Goal: Contribute content: Add original content to the website for others to see

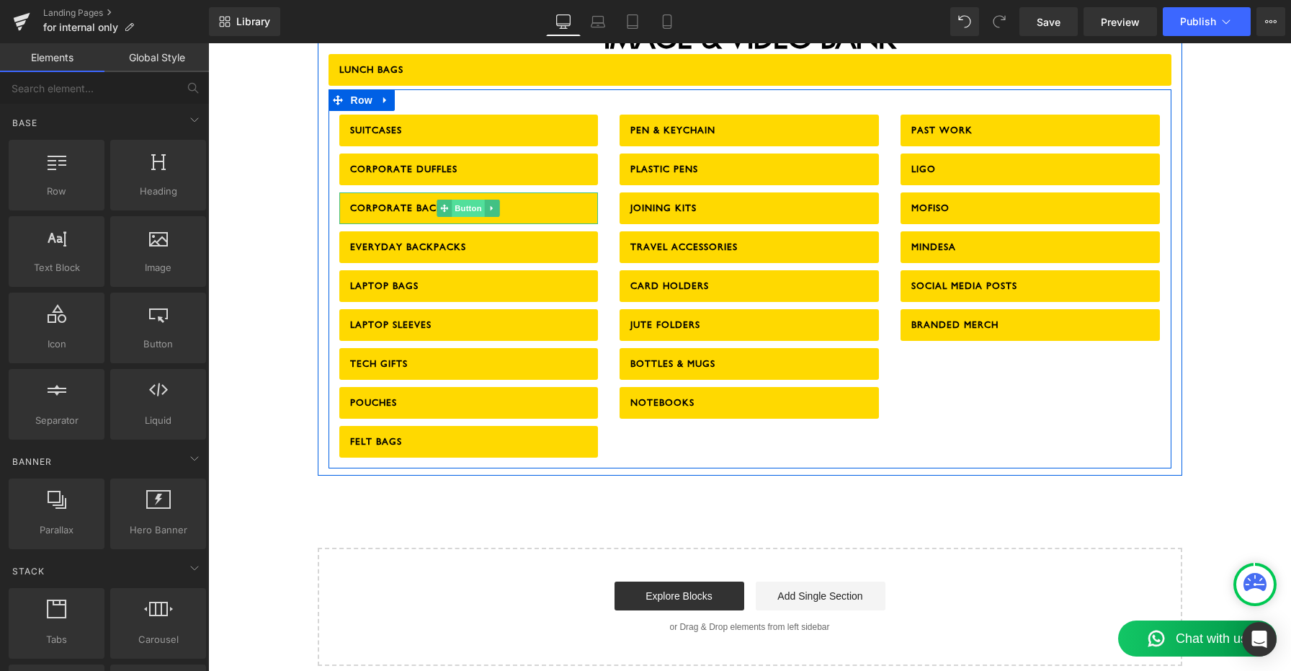
click at [460, 200] on span "Button" at bounding box center [468, 208] width 33 height 17
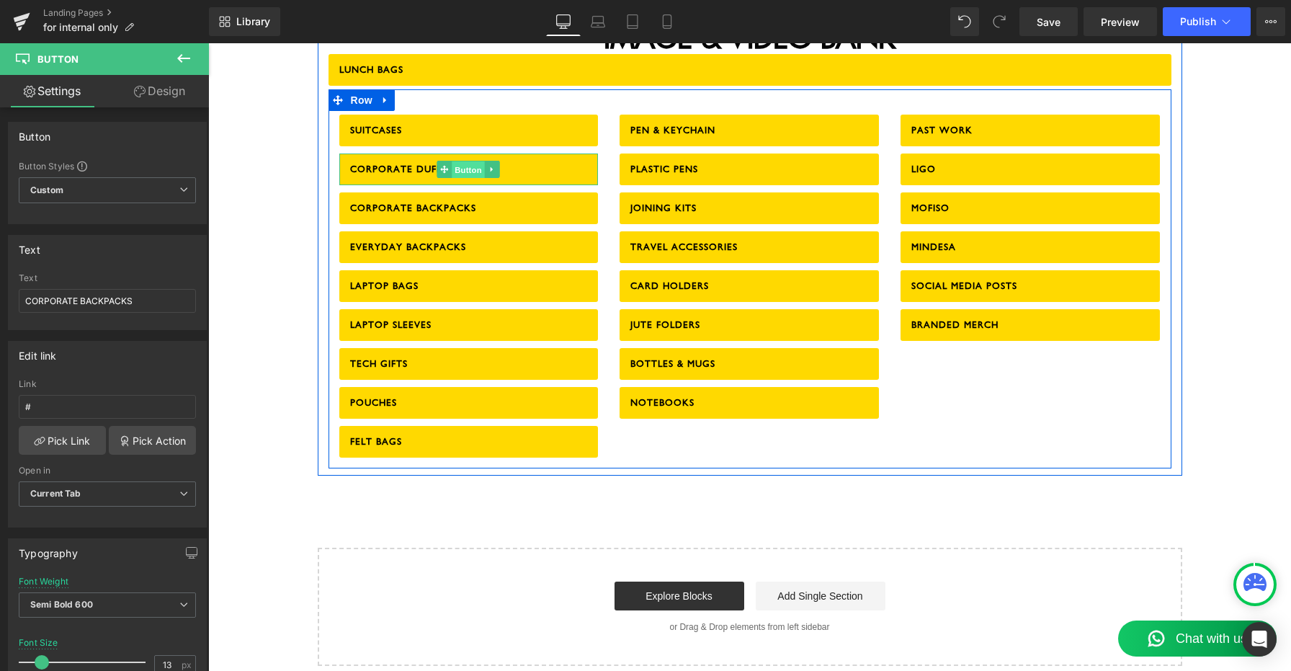
click at [464, 161] on span "Button" at bounding box center [468, 169] width 33 height 17
click at [455, 200] on span "Button" at bounding box center [468, 208] width 33 height 17
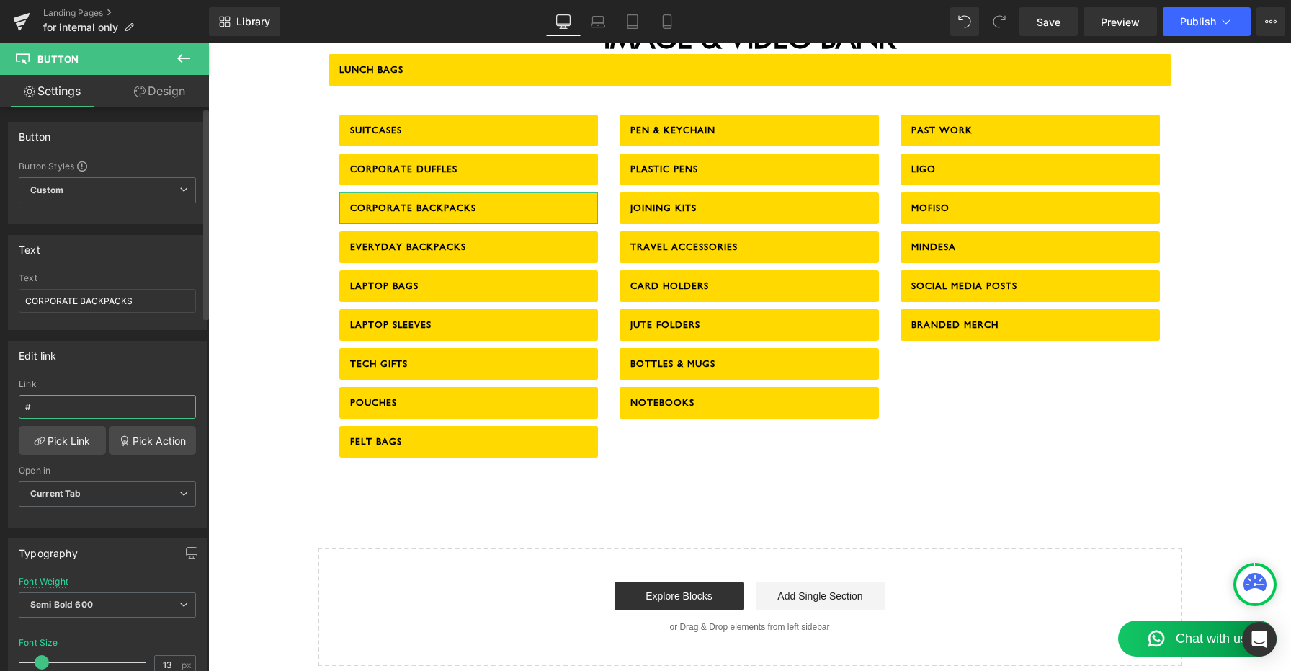
click at [89, 401] on input "#" at bounding box center [107, 407] width 177 height 24
paste input "[URL][DOMAIN_NAME]"
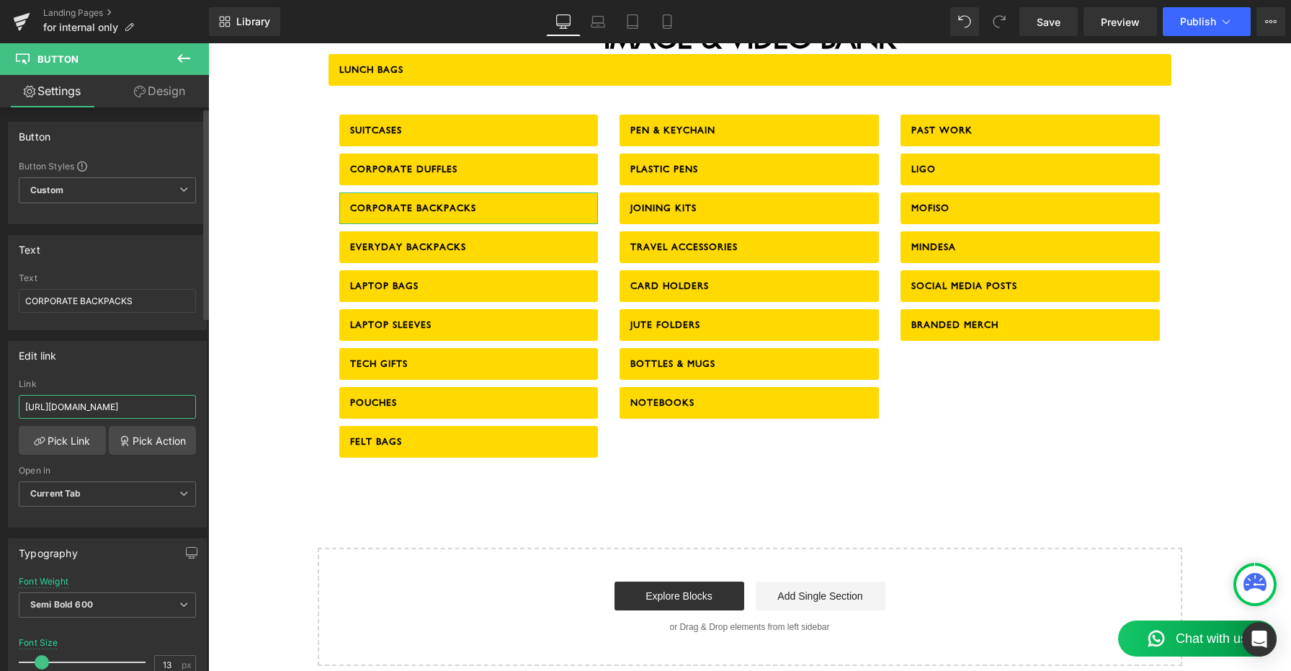
type input "[URL][DOMAIN_NAME]"
click at [187, 362] on div "Edit link" at bounding box center [107, 354] width 197 height 27
click at [1055, 19] on span "Save" at bounding box center [1049, 21] width 24 height 15
click at [1212, 19] on span "Publish" at bounding box center [1198, 22] width 36 height 12
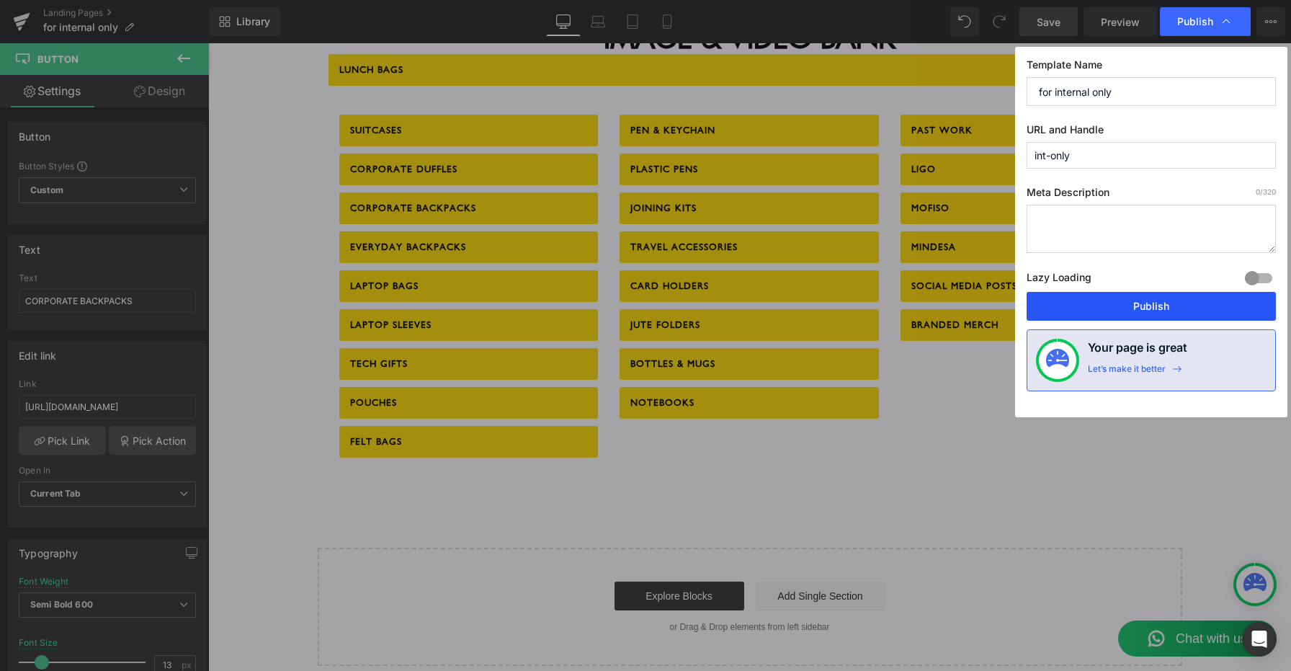
click at [1163, 303] on button "Publish" at bounding box center [1151, 306] width 249 height 29
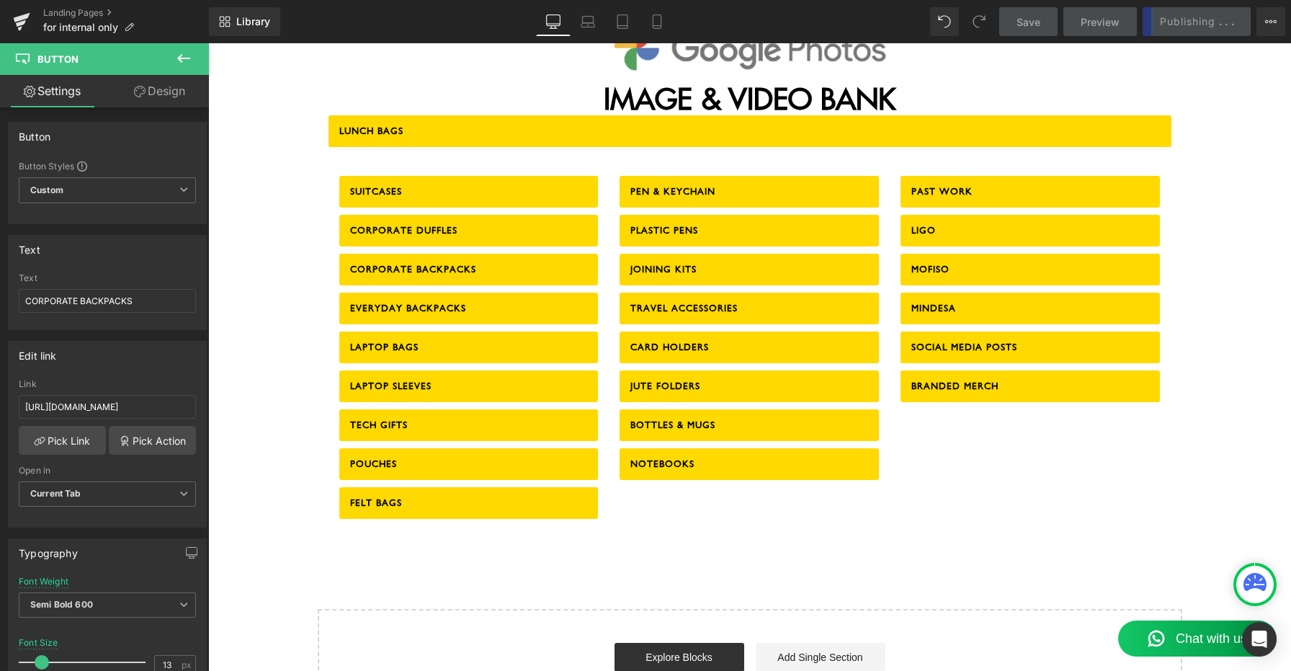
scroll to position [1857, 0]
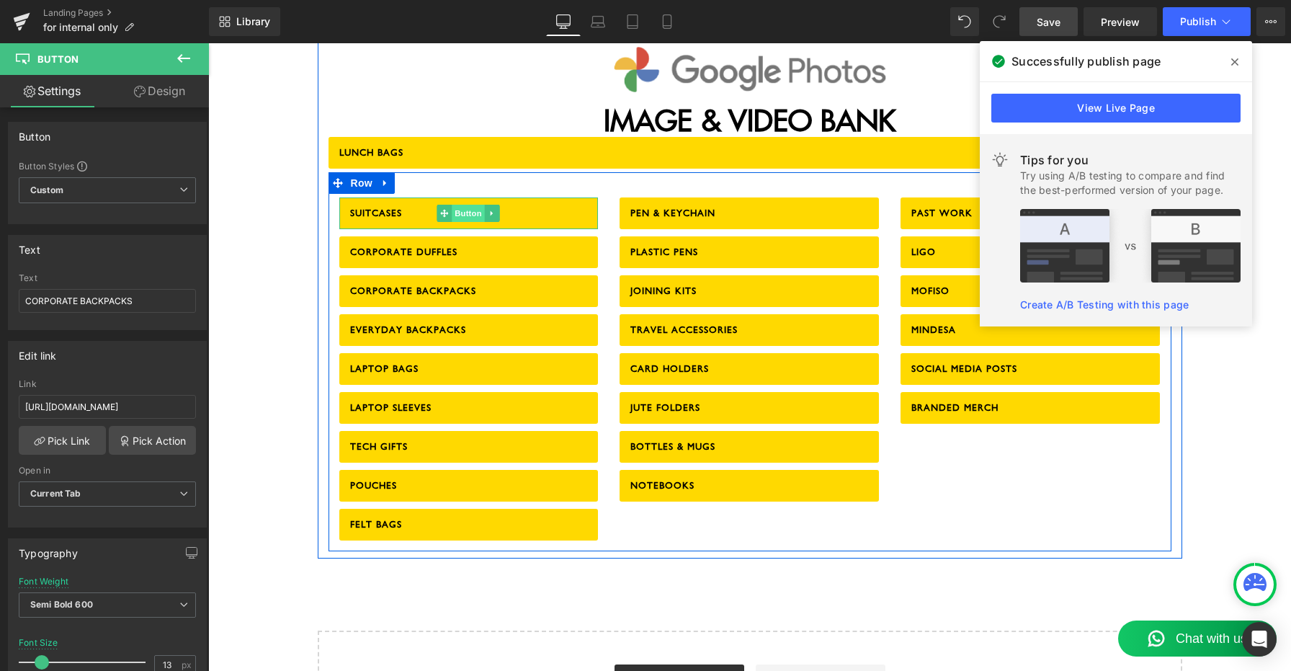
click at [468, 205] on span "Button" at bounding box center [468, 213] width 33 height 17
click at [465, 244] on span "Button" at bounding box center [468, 252] width 33 height 17
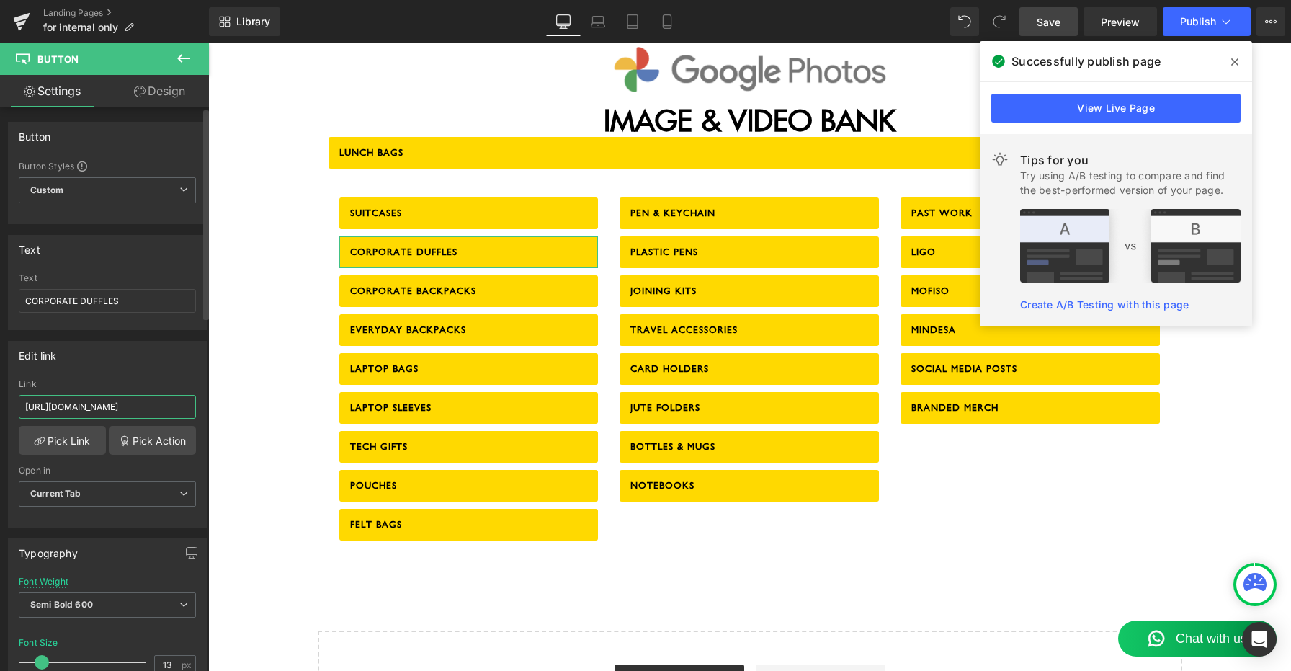
click at [65, 406] on input "[URL][DOMAIN_NAME]" at bounding box center [107, 407] width 177 height 24
paste input "[DOMAIN_NAME][URL]"
type input "[URL][DOMAIN_NAME]"
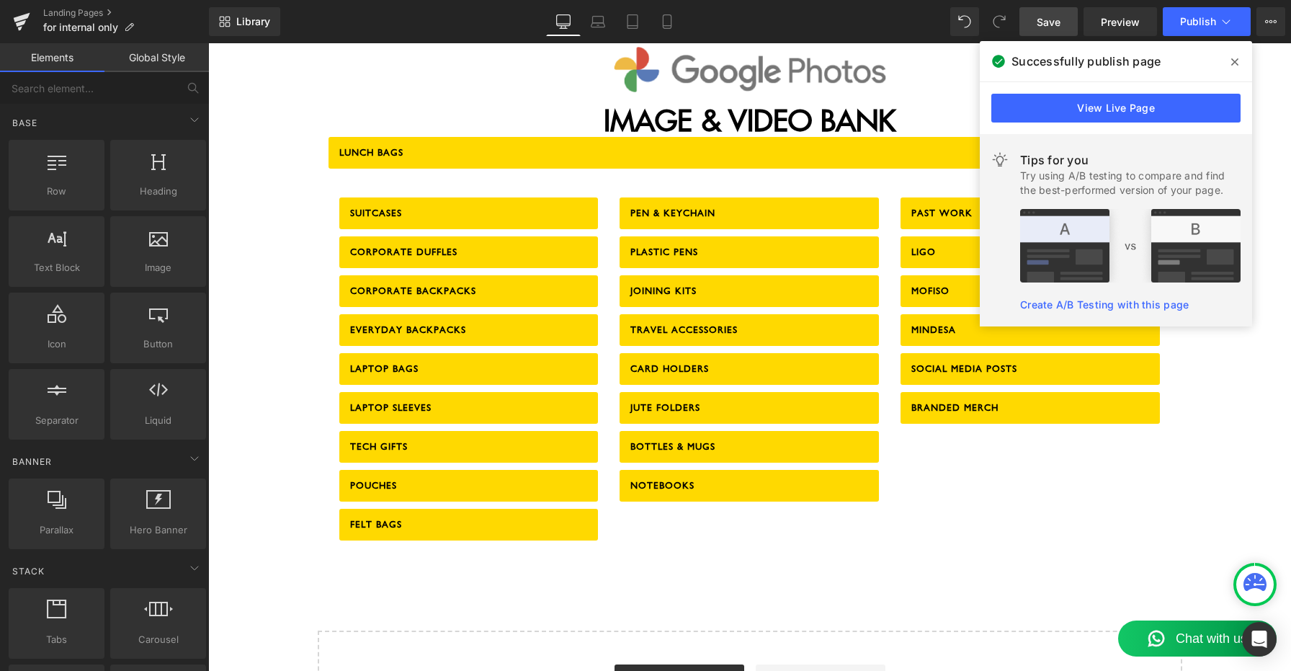
scroll to position [0, 0]
click at [1060, 17] on span "Save" at bounding box center [1049, 21] width 24 height 15
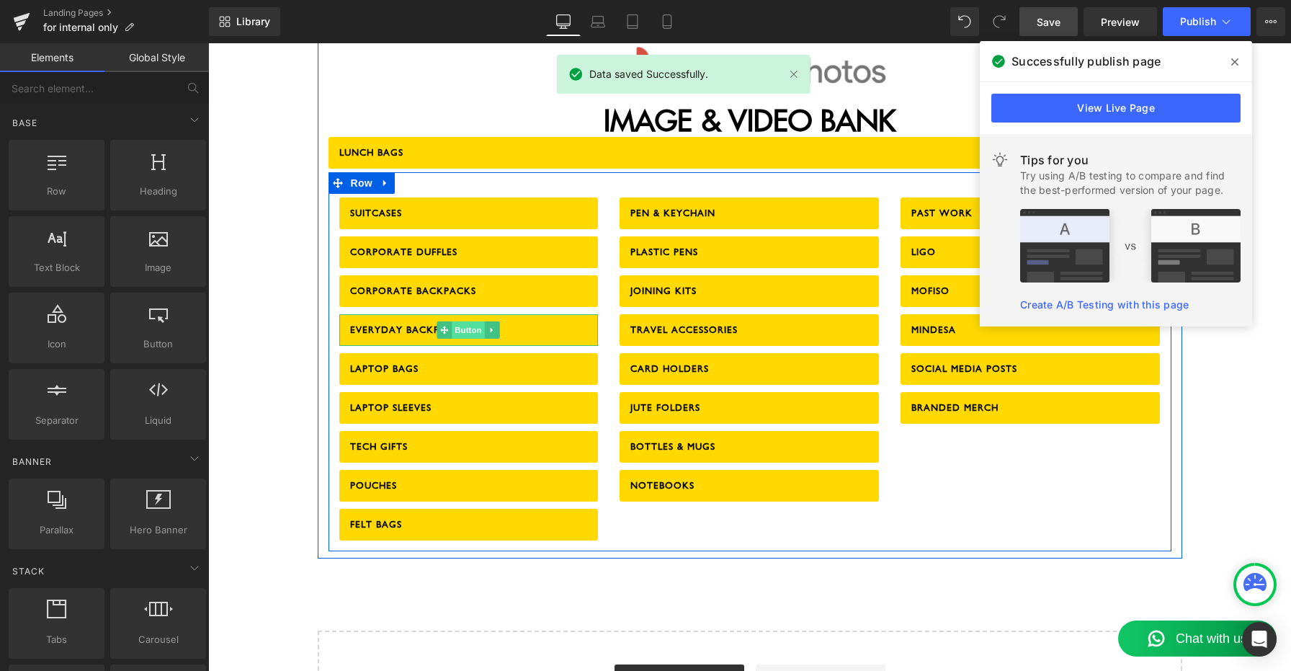
click at [462, 321] on span "Button" at bounding box center [468, 329] width 33 height 17
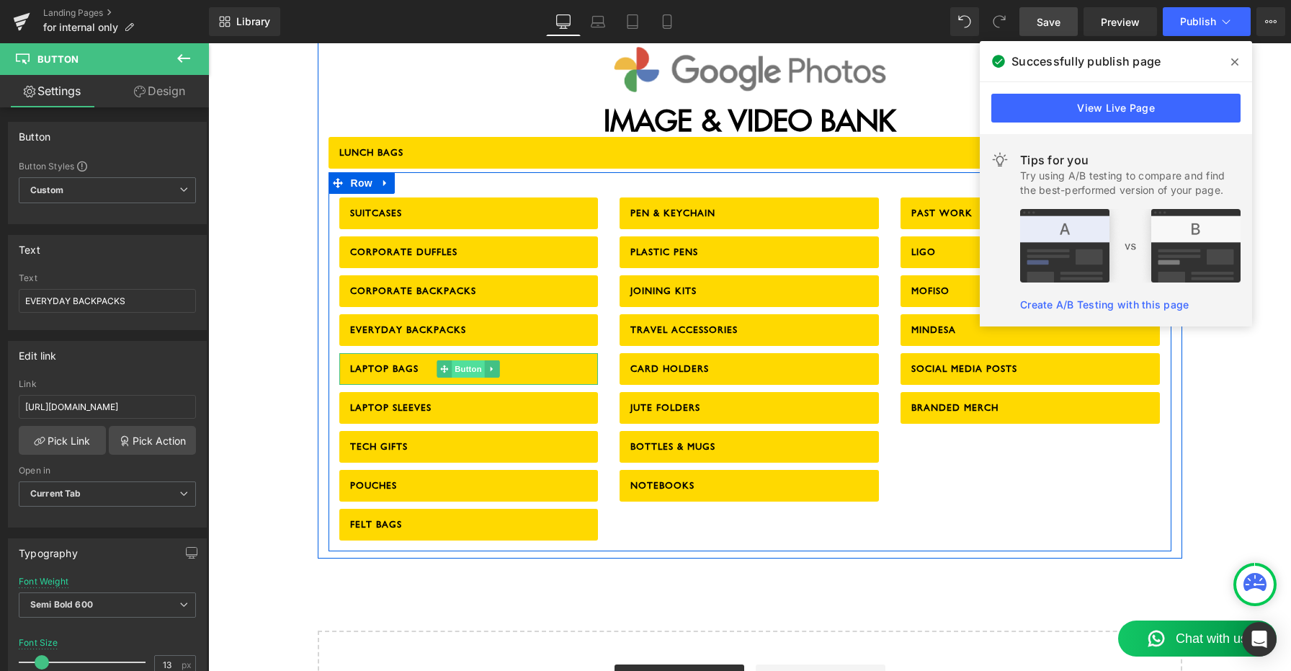
click at [470, 360] on span "Button" at bounding box center [468, 368] width 33 height 17
click at [470, 399] on span "Button" at bounding box center [468, 407] width 33 height 17
click at [468, 438] on span "Button" at bounding box center [468, 446] width 33 height 17
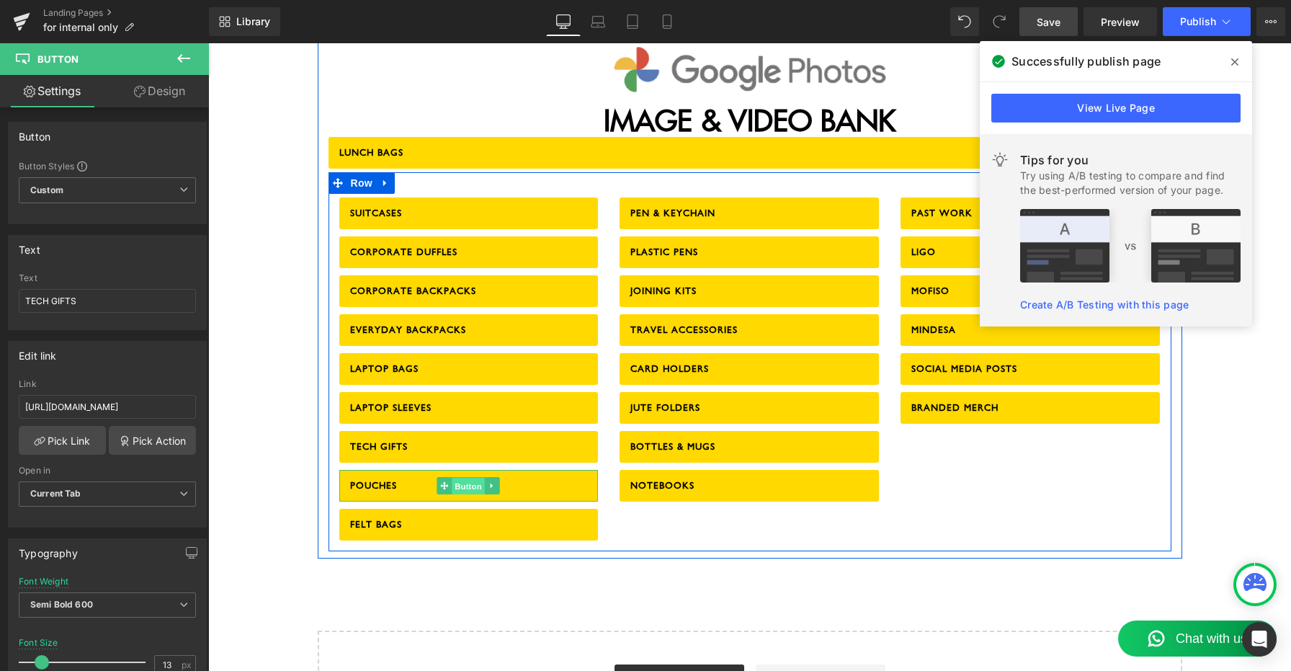
click at [470, 477] on span "Button" at bounding box center [468, 485] width 33 height 17
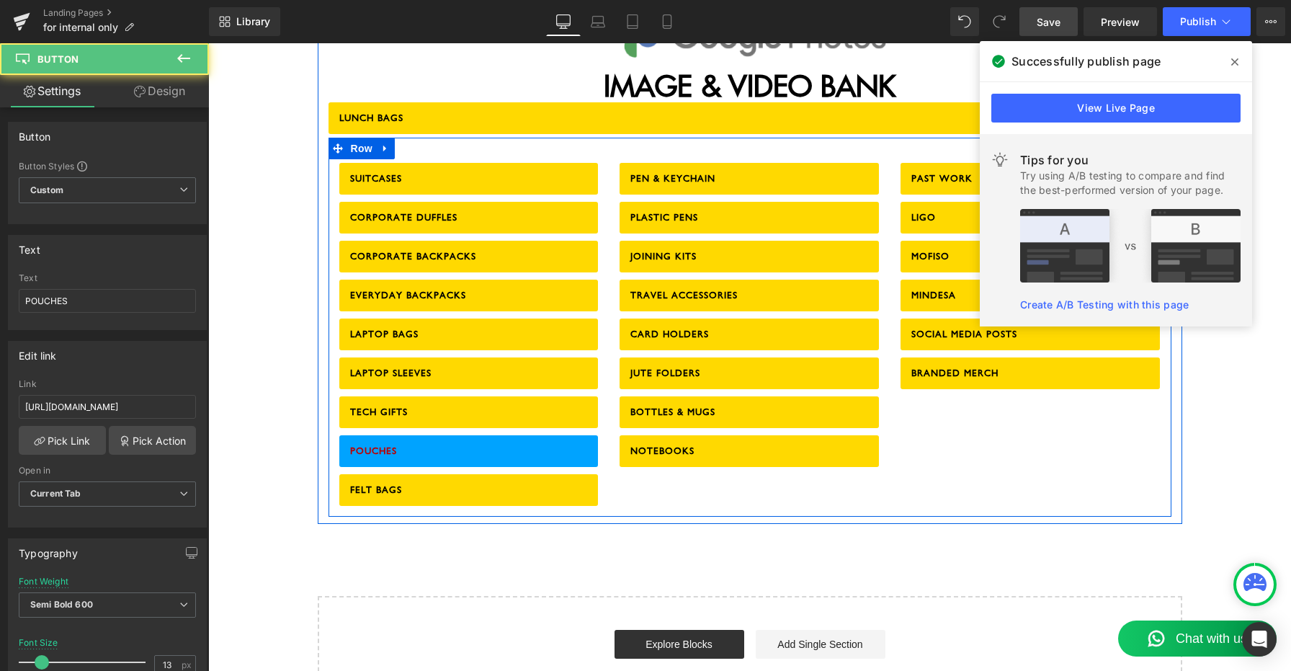
scroll to position [1904, 0]
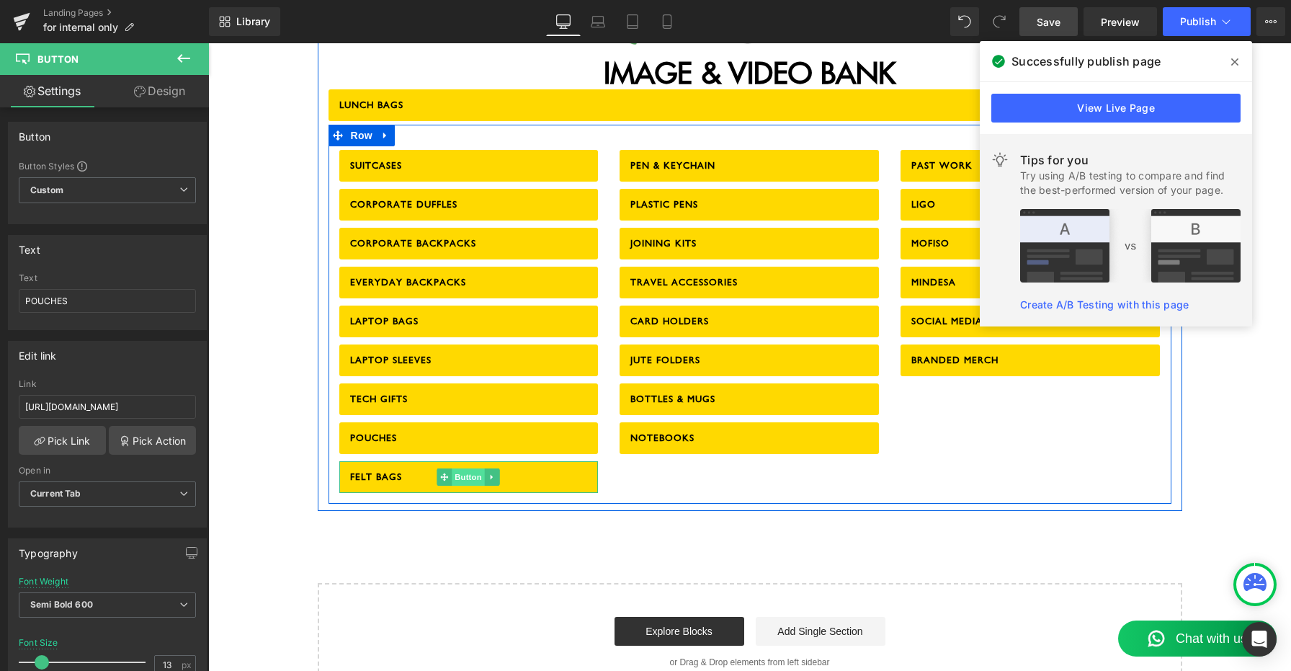
click at [469, 468] on span "Button" at bounding box center [468, 476] width 33 height 17
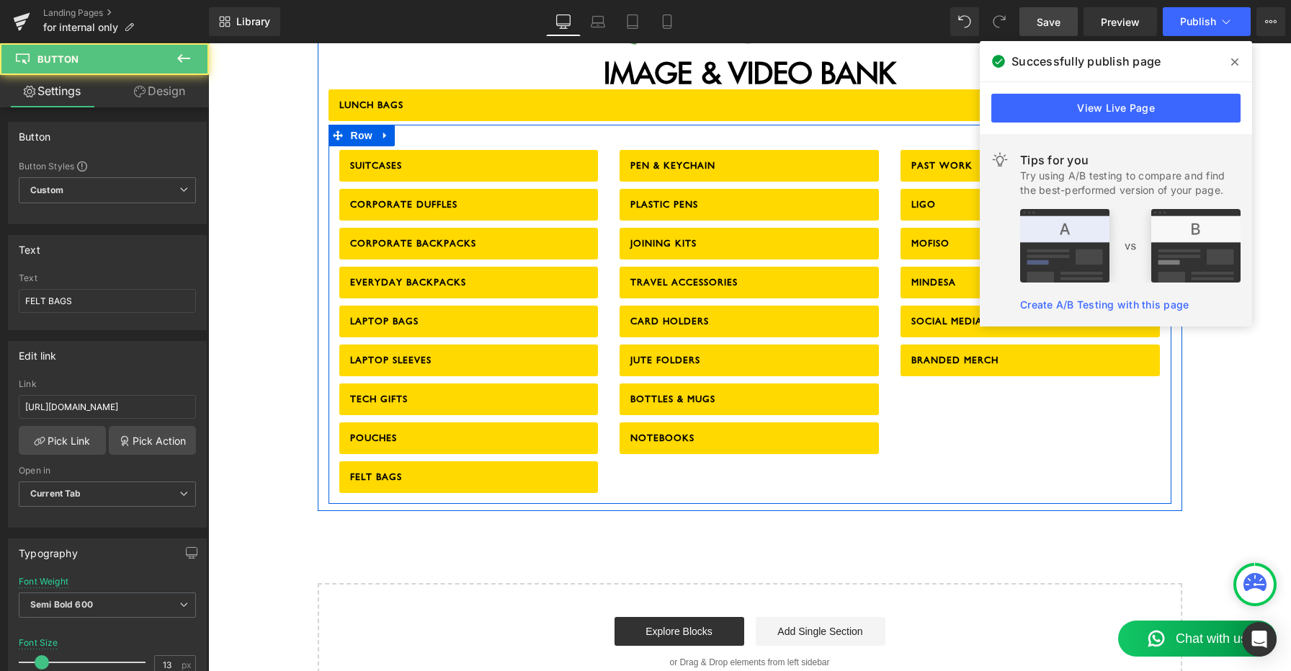
scroll to position [1936, 0]
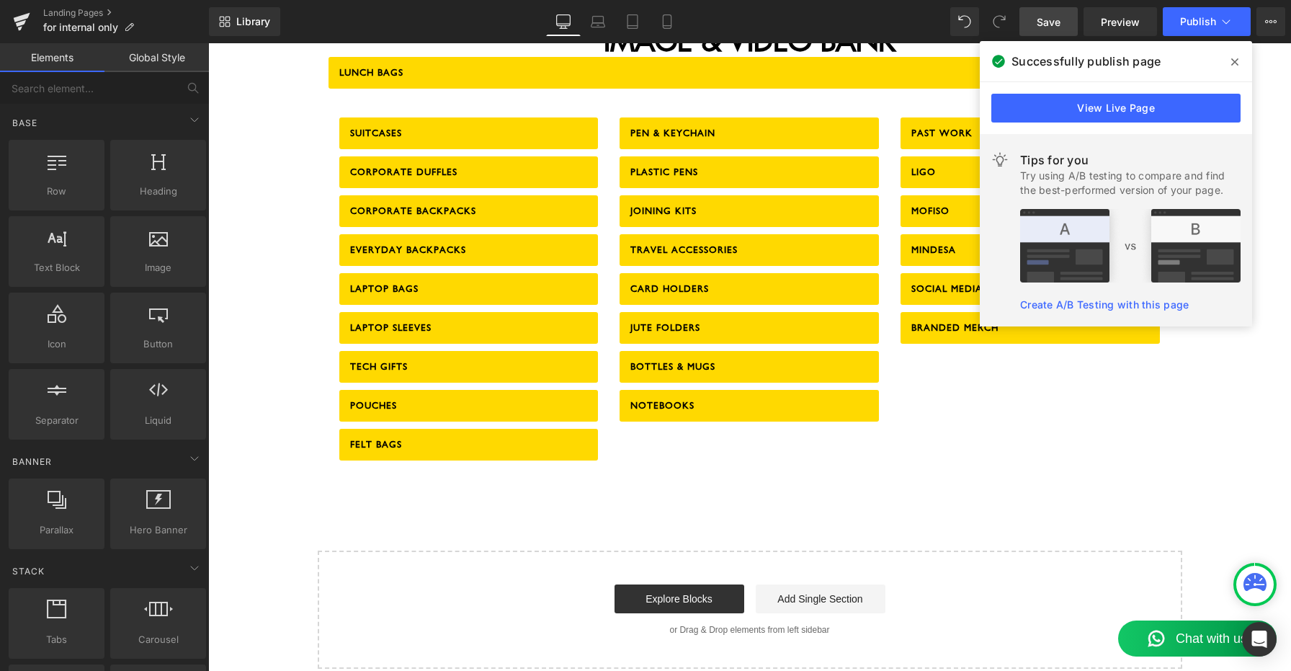
click at [1227, 20] on icon at bounding box center [1226, 21] width 14 height 14
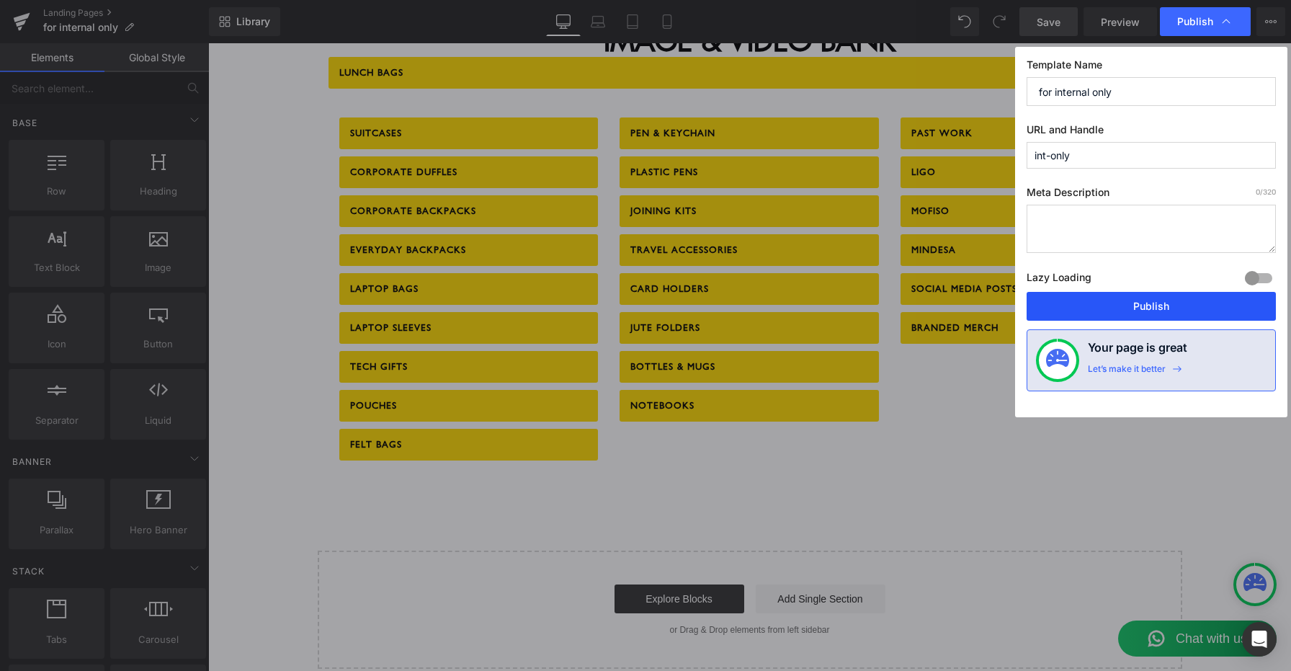
click at [1161, 302] on button "Publish" at bounding box center [1151, 306] width 249 height 29
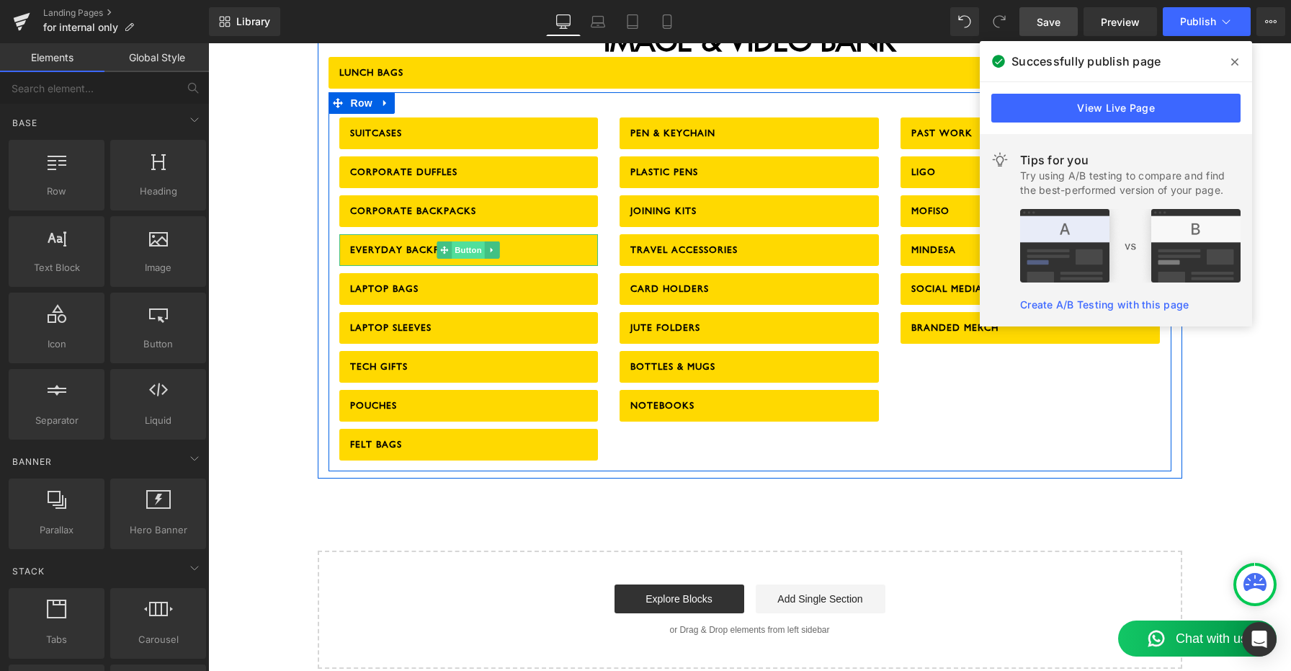
click at [461, 241] on span "Button" at bounding box center [468, 249] width 33 height 17
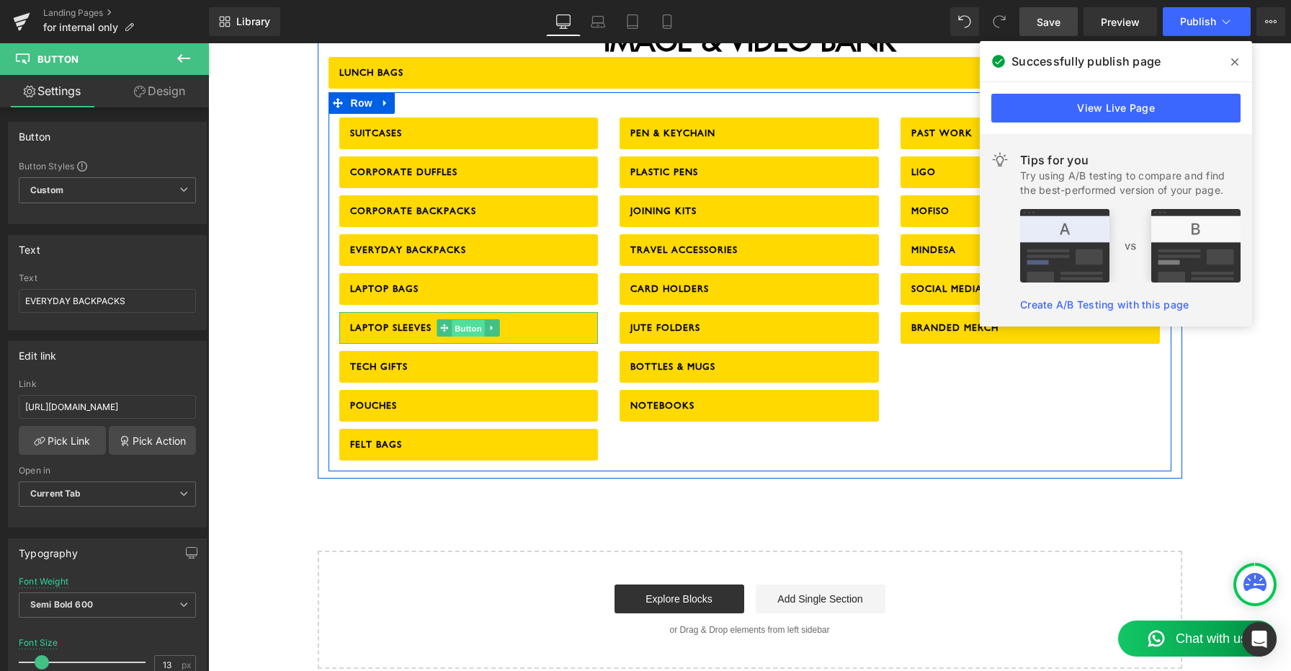
click at [462, 319] on span "Button" at bounding box center [468, 327] width 33 height 17
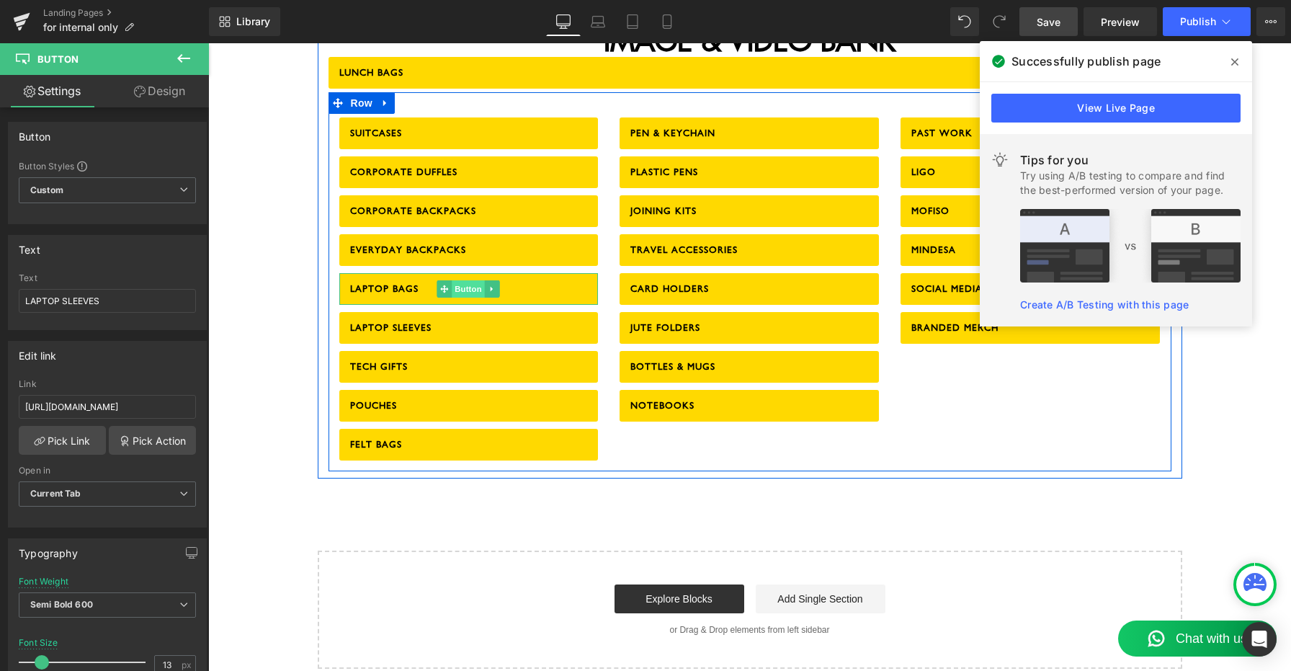
click at [468, 280] on span "Button" at bounding box center [468, 288] width 33 height 17
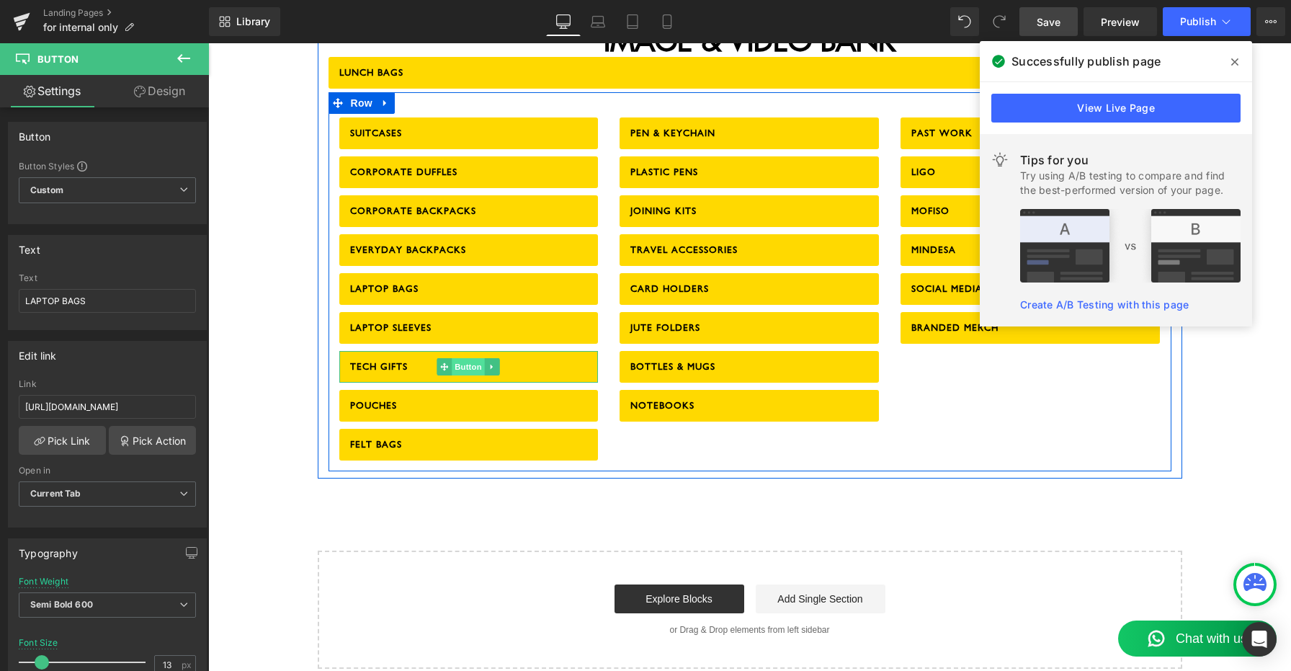
click at [460, 358] on span "Button" at bounding box center [468, 366] width 33 height 17
click at [465, 397] on span "Button" at bounding box center [468, 405] width 33 height 17
click at [465, 436] on span "Button" at bounding box center [468, 444] width 33 height 17
click at [749, 125] on span "Button" at bounding box center [749, 133] width 33 height 17
click at [753, 164] on span "Button" at bounding box center [749, 172] width 33 height 17
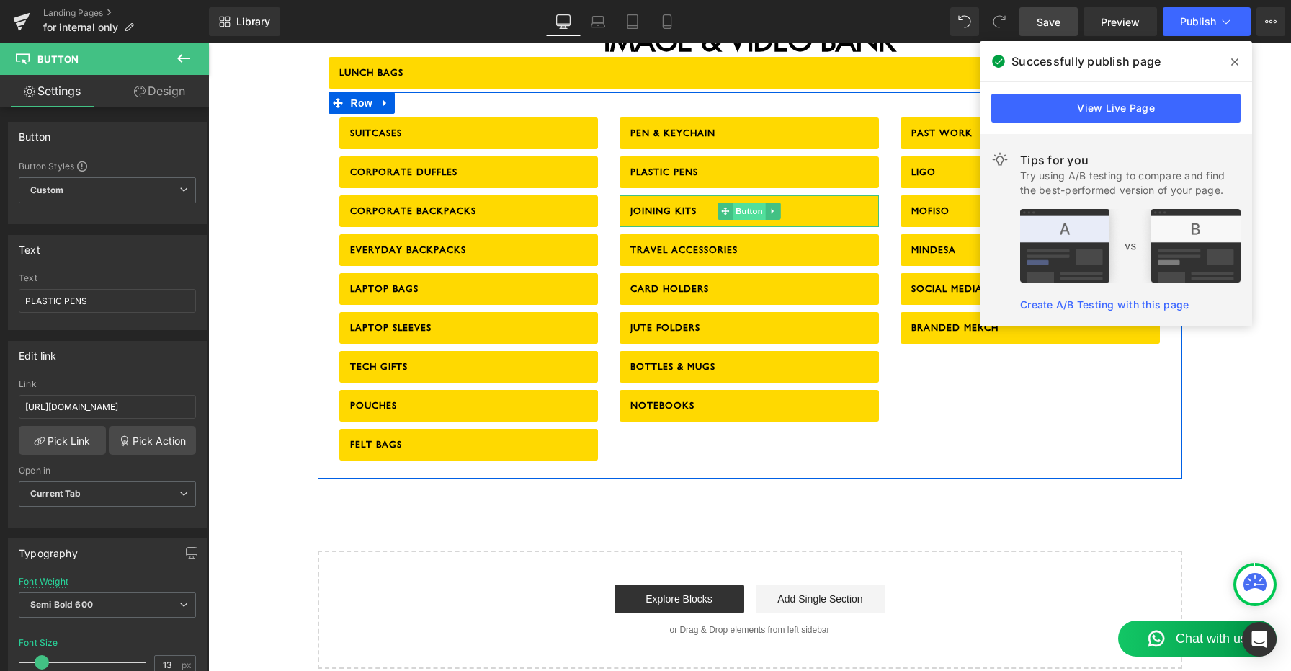
click at [749, 202] on span "Button" at bounding box center [749, 210] width 33 height 17
click at [747, 241] on span "Button" at bounding box center [749, 249] width 33 height 17
click at [746, 241] on span "Button" at bounding box center [749, 249] width 33 height 17
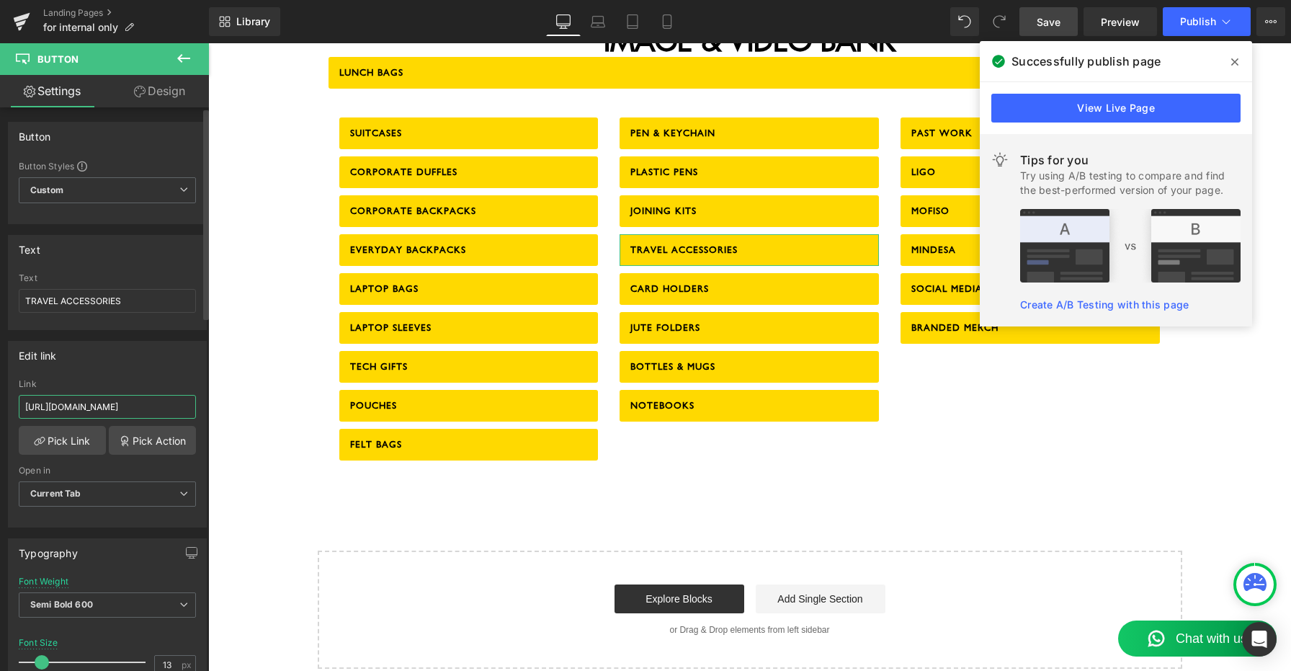
click at [105, 408] on input "[URL][DOMAIN_NAME]" at bounding box center [107, 407] width 177 height 24
paste input "[DOMAIN_NAME][URL]"
type input "[URL][DOMAIN_NAME]"
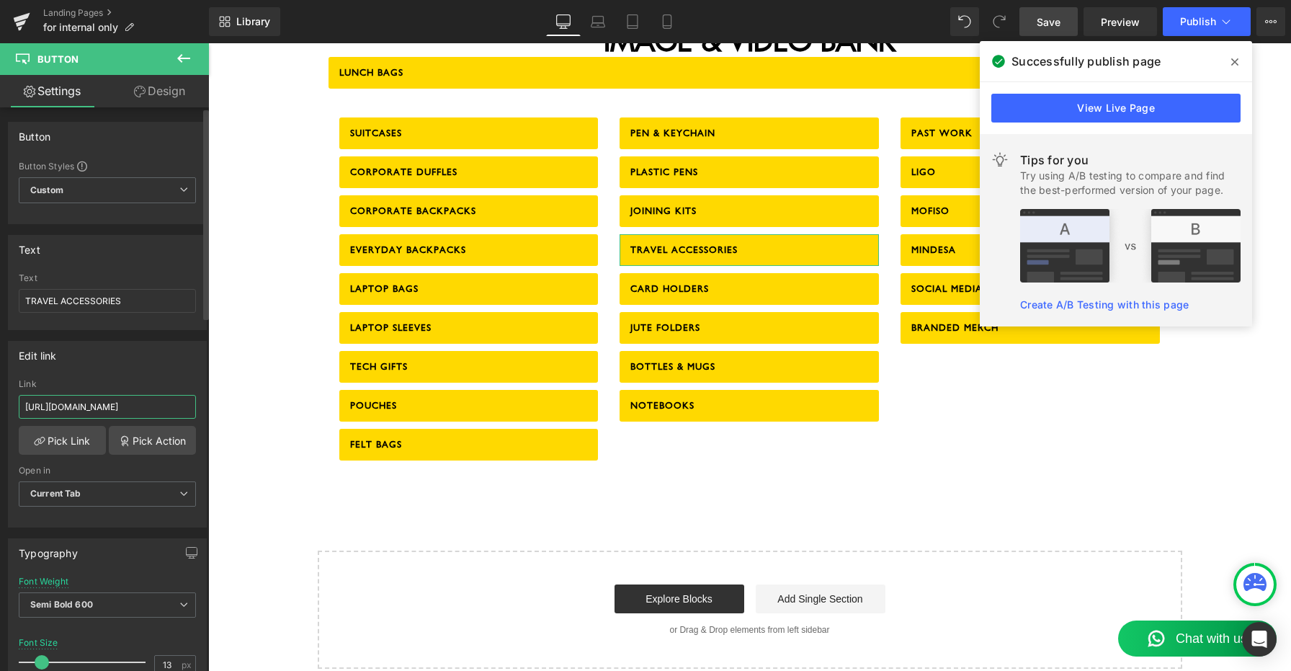
scroll to position [0, 30]
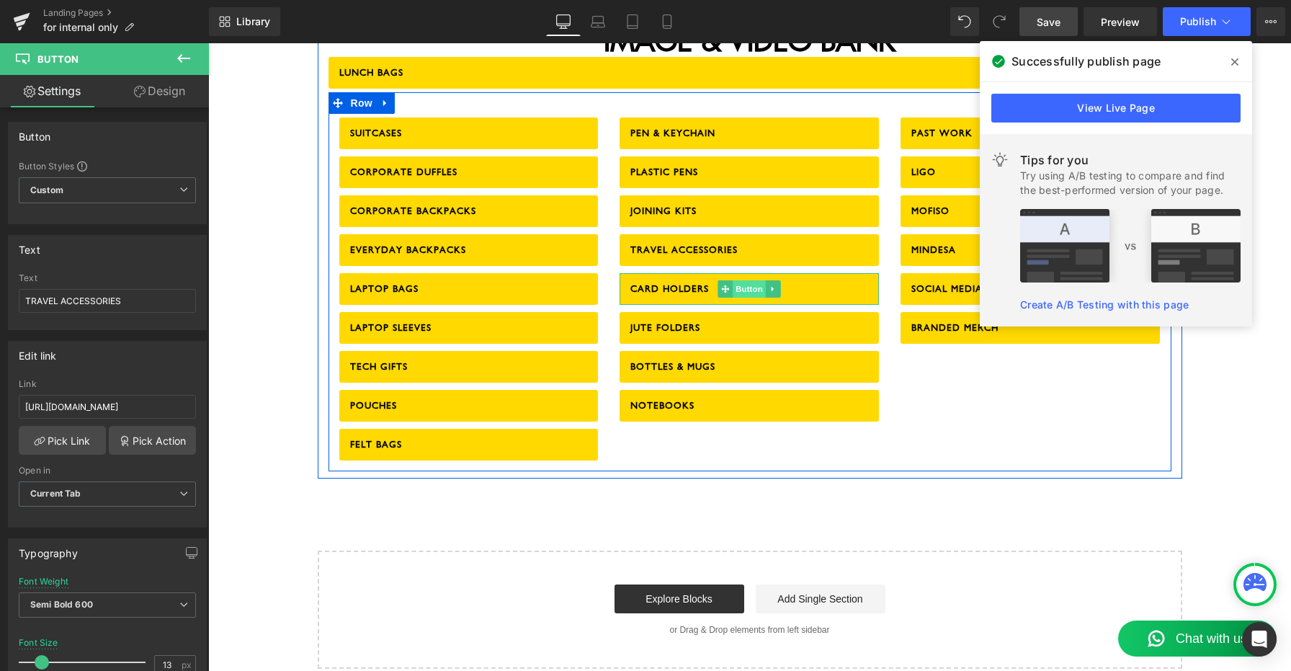
click at [748, 280] on span "Button" at bounding box center [749, 288] width 33 height 17
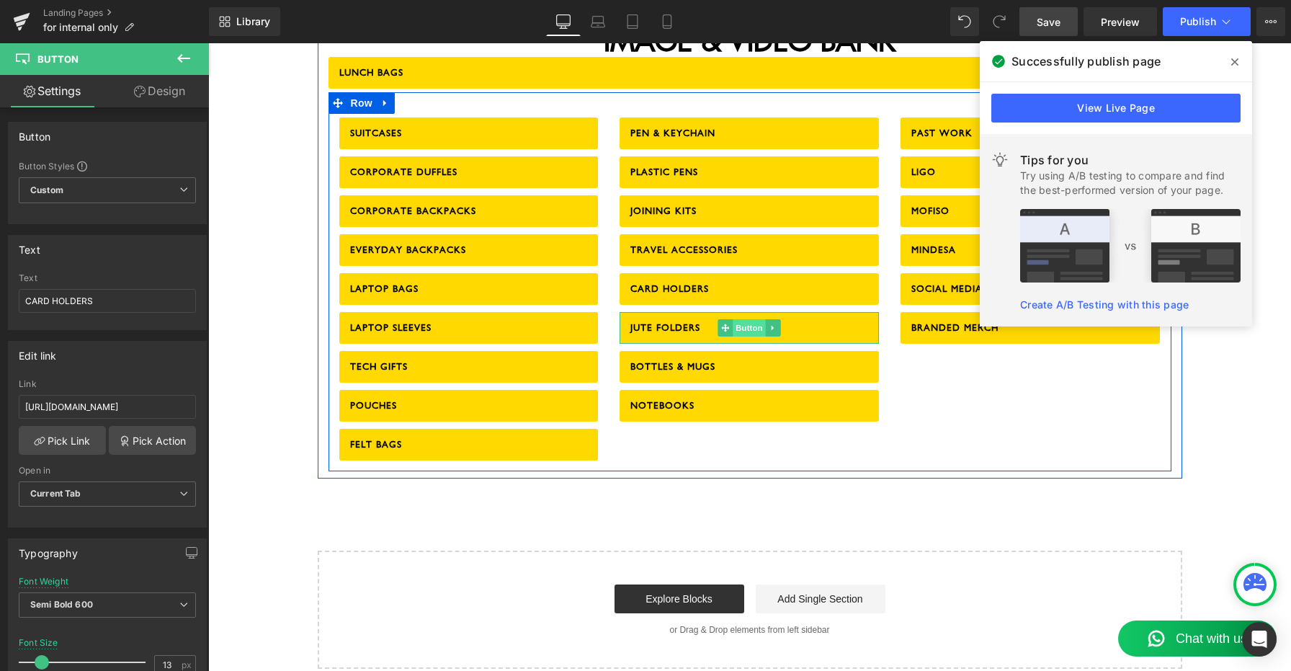
click at [749, 319] on span "Button" at bounding box center [749, 327] width 33 height 17
click at [748, 358] on span "Button" at bounding box center [749, 366] width 33 height 17
click at [749, 397] on span "Button" at bounding box center [749, 405] width 33 height 17
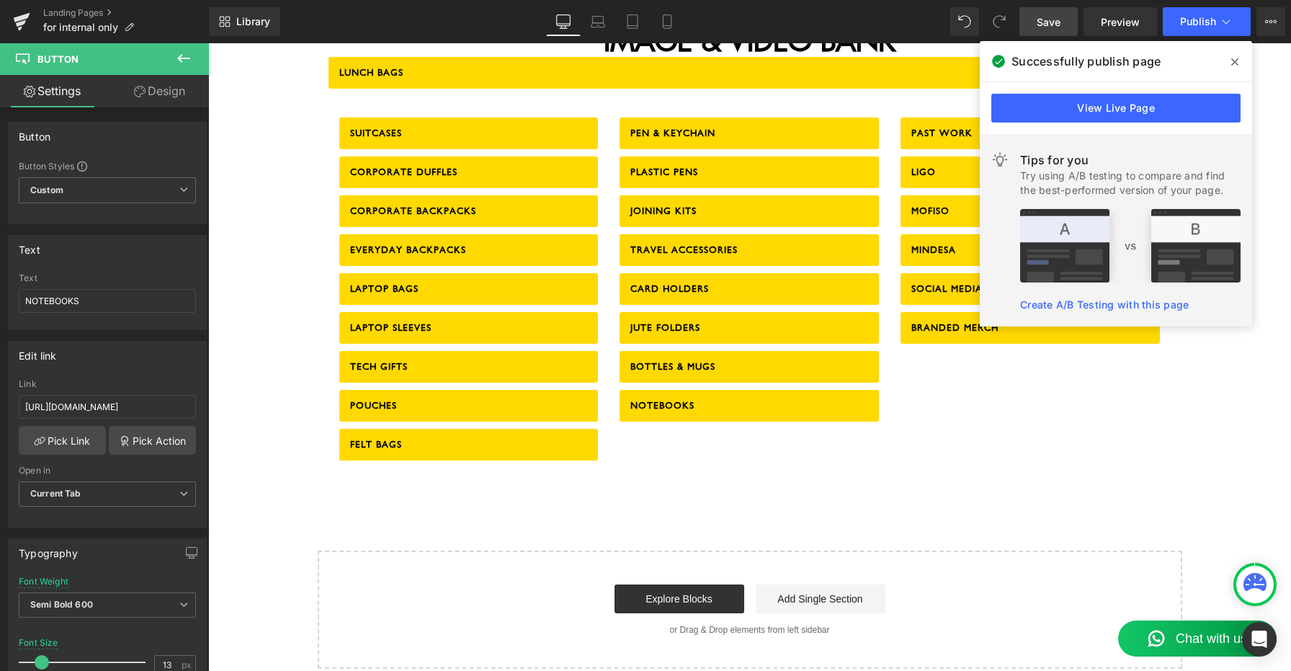
click at [1235, 59] on icon at bounding box center [1234, 62] width 7 height 12
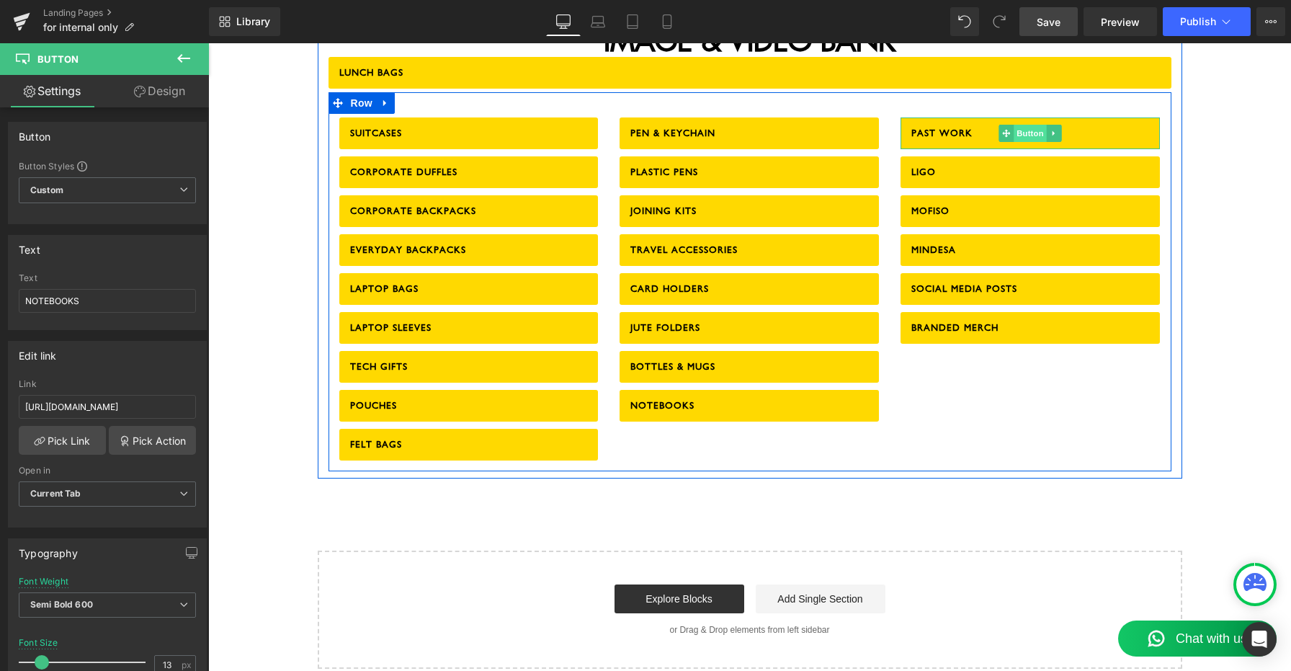
click at [1030, 125] on span "Button" at bounding box center [1030, 133] width 33 height 17
click at [1031, 164] on span "Button" at bounding box center [1030, 172] width 33 height 17
click at [1032, 202] on span "Button" at bounding box center [1030, 210] width 33 height 17
click at [1031, 241] on span "Button" at bounding box center [1030, 249] width 33 height 17
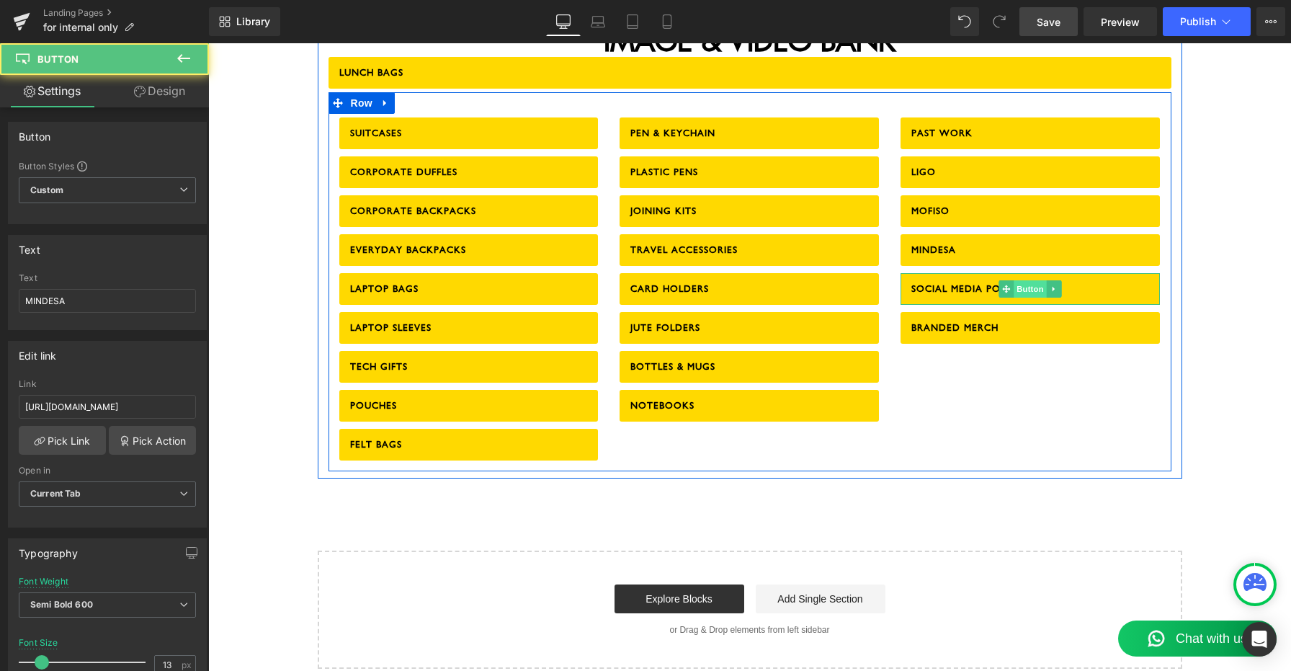
click at [1031, 280] on span "Button" at bounding box center [1030, 288] width 33 height 17
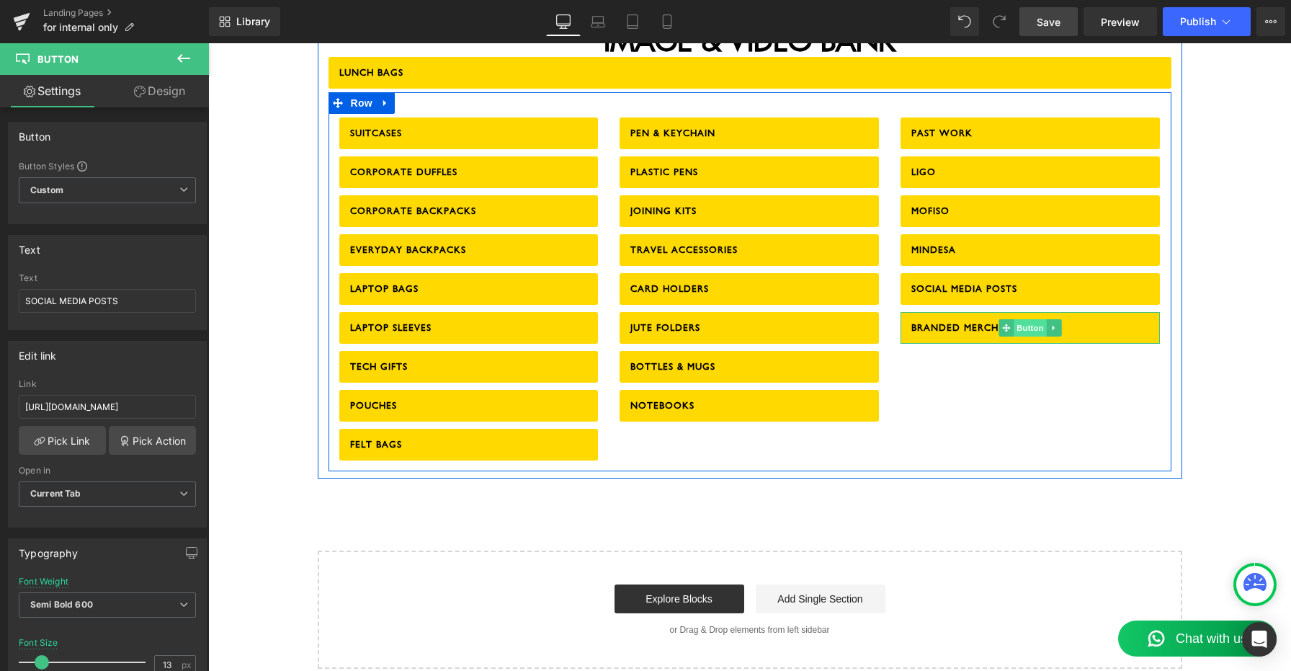
click at [1030, 319] on span "Button" at bounding box center [1030, 327] width 33 height 17
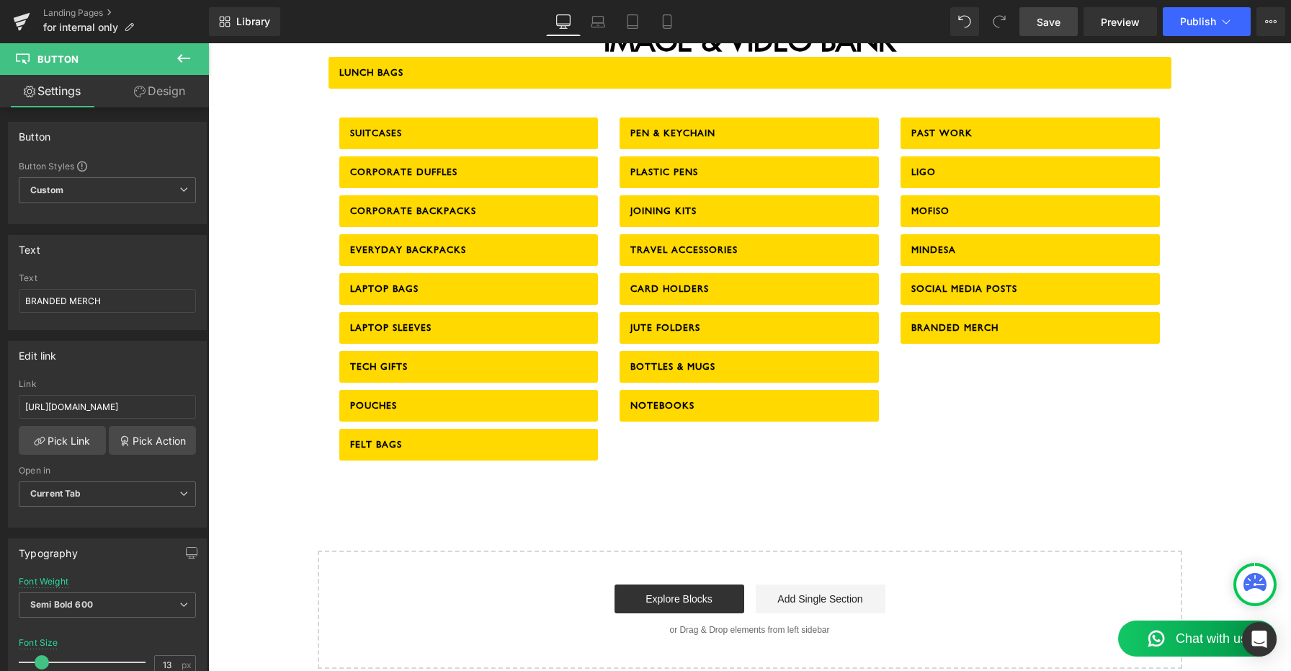
click at [1048, 25] on span "Save" at bounding box center [1049, 21] width 24 height 15
click at [1202, 28] on button "Publish" at bounding box center [1207, 21] width 88 height 29
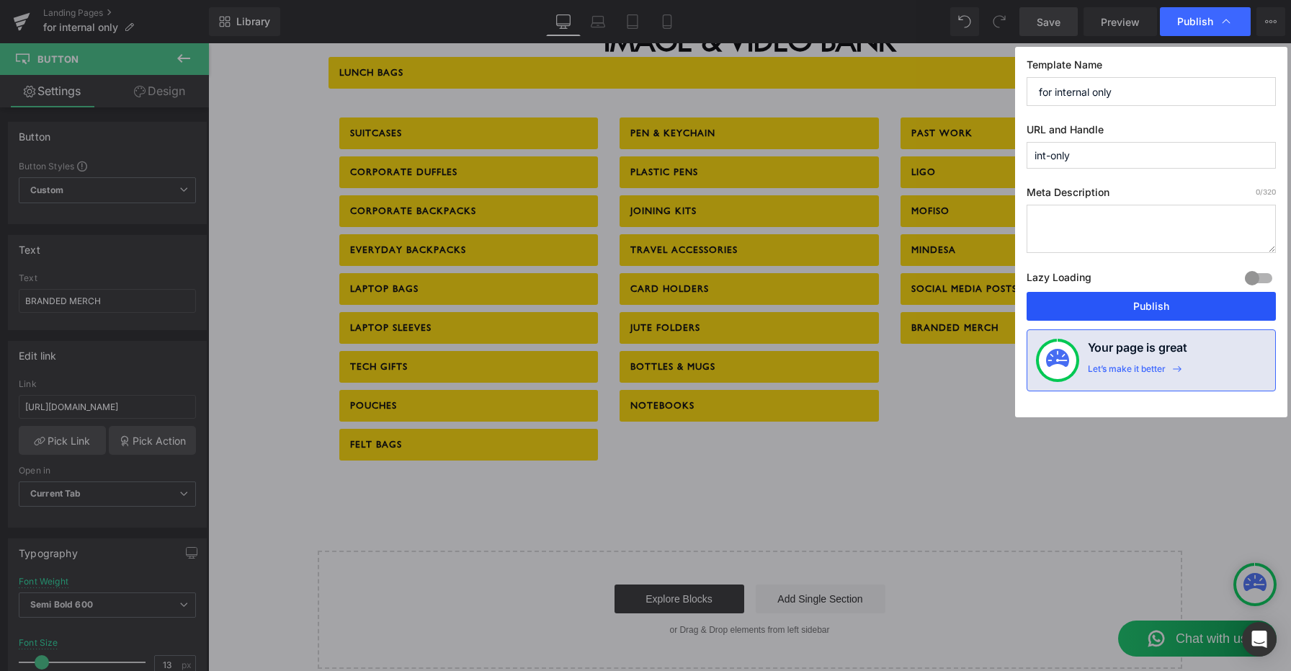
click at [1156, 308] on button "Publish" at bounding box center [1151, 306] width 249 height 29
